Goal: Task Accomplishment & Management: Use online tool/utility

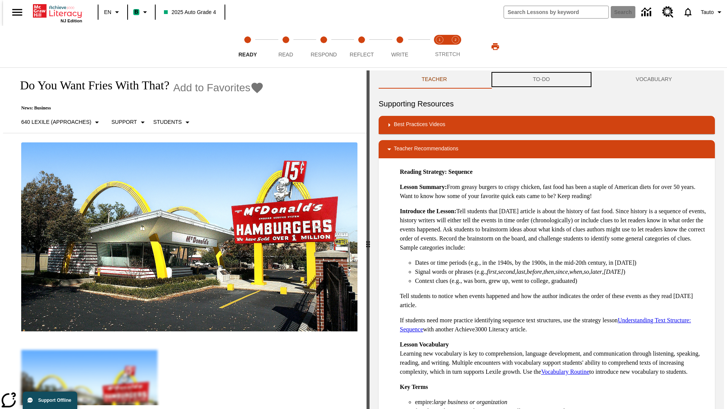
click at [541, 79] on button "TO-DO" at bounding box center [541, 79] width 103 height 18
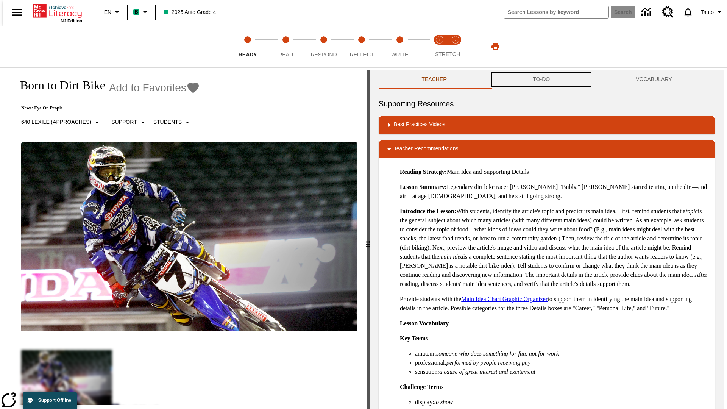
click at [541, 79] on button "TO-DO" at bounding box center [541, 79] width 103 height 18
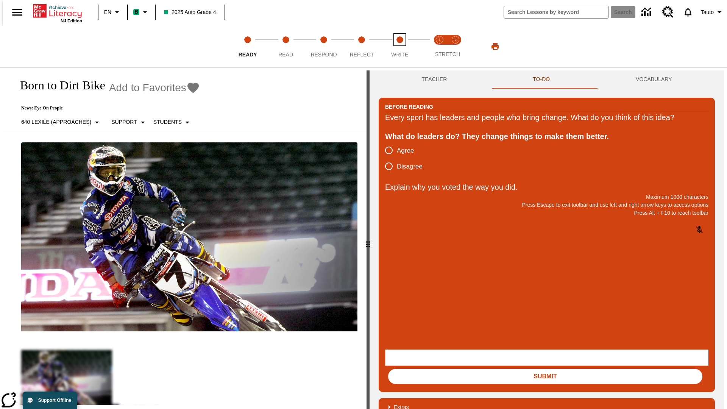
click at [399, 47] on span "Write" at bounding box center [399, 52] width 17 height 14
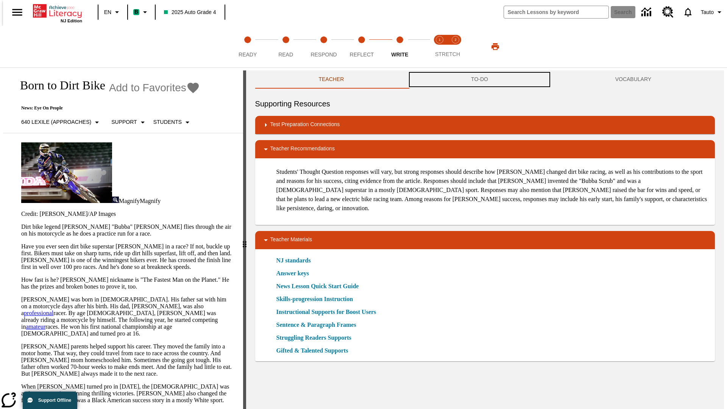
scroll to position [0, 0]
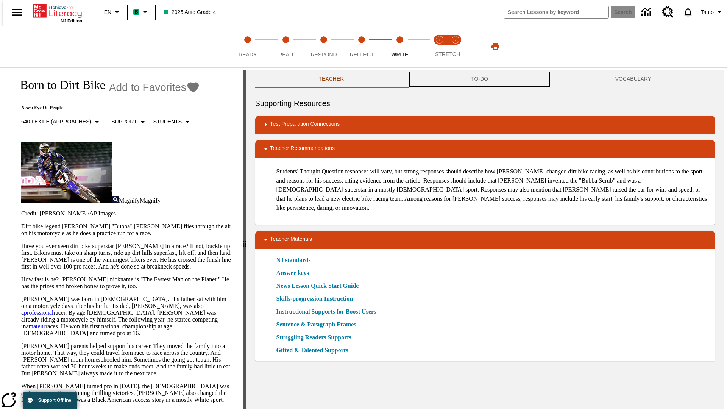
click at [480, 79] on button "TO-DO" at bounding box center [479, 79] width 144 height 18
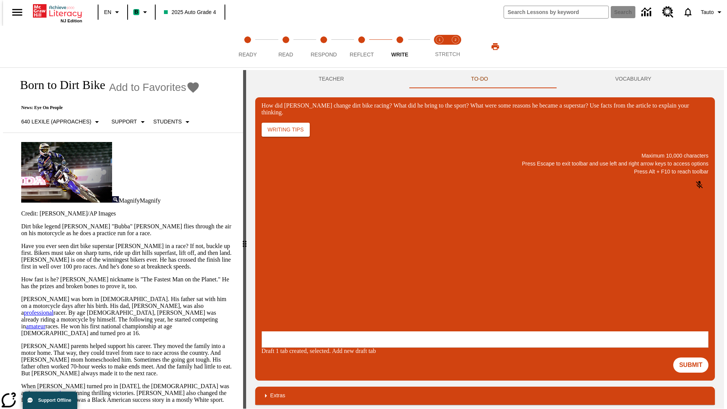
scroll to position [0, 0]
click at [372, 283] on p "One change [PERSON_NAME] brought to dirt bike racing was…" at bounding box center [318, 286] width 108 height 14
click at [277, 252] on span "Copy" at bounding box center [271, 255] width 12 height 6
click at [372, 283] on p "How did Stewart change dirt bike racing? What did he bring to the sport? What w…" at bounding box center [318, 282] width 108 height 7
